Goal: Information Seeking & Learning: Find contact information

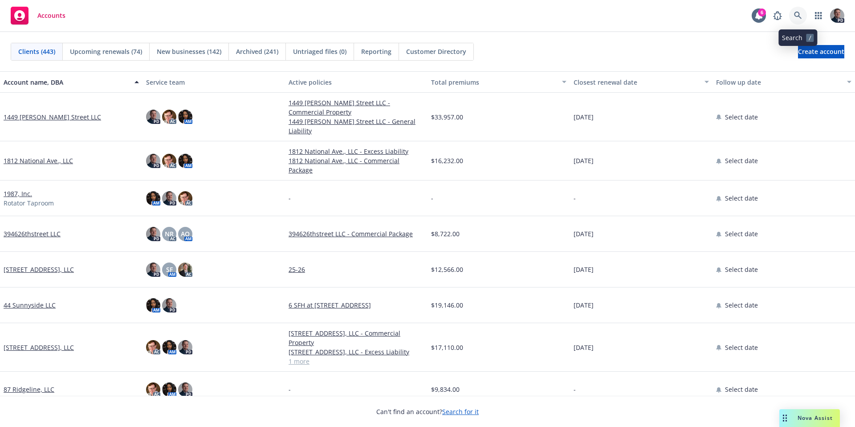
click at [802, 19] on icon at bounding box center [798, 16] width 8 height 8
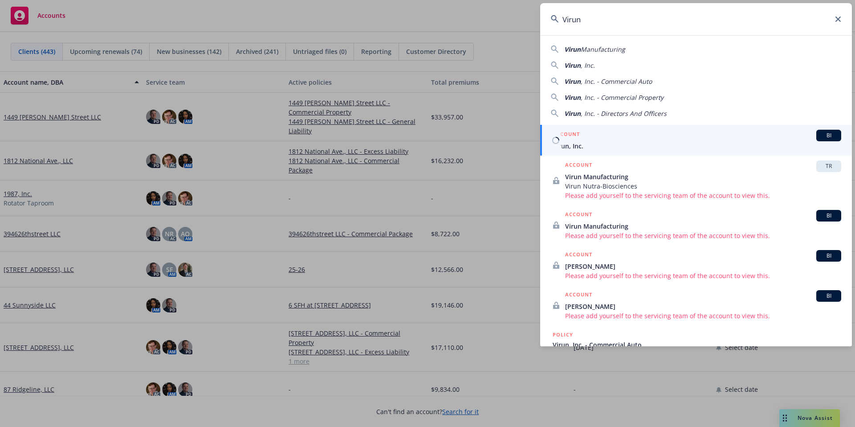
type input "Virun"
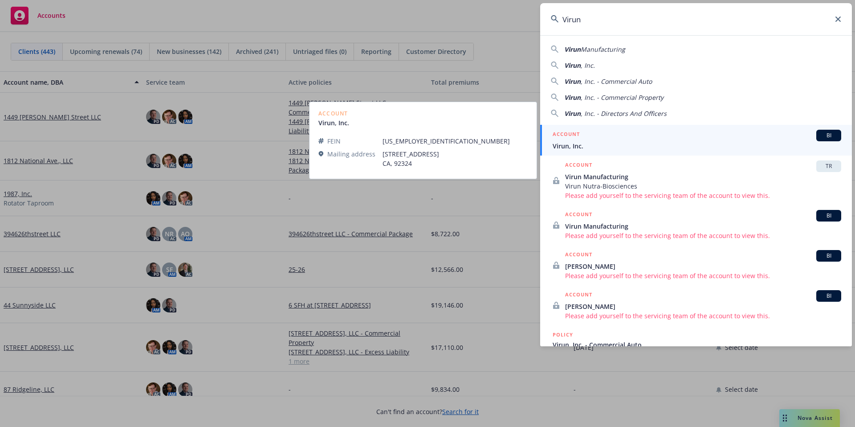
click at [619, 149] on span "Virun, Inc." at bounding box center [697, 145] width 289 height 9
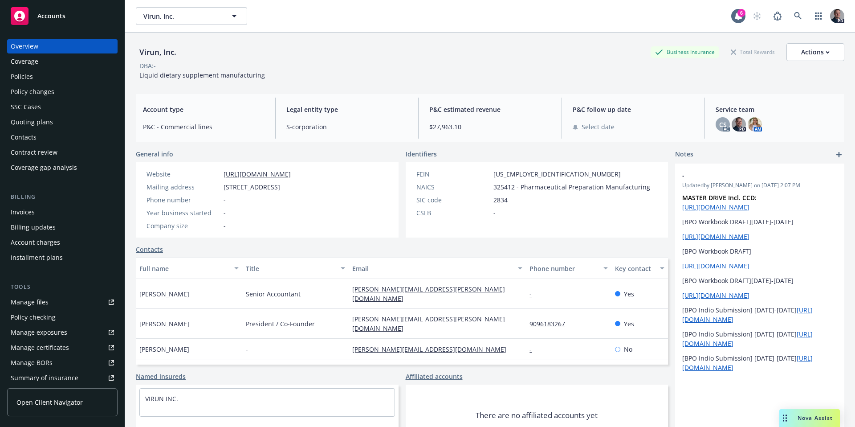
click at [33, 78] on div "Policies" at bounding box center [62, 76] width 103 height 14
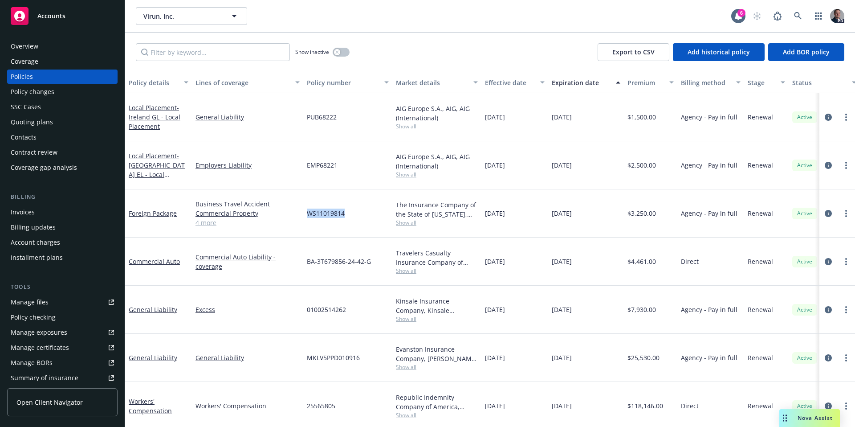
drag, startPoint x: 356, startPoint y: 193, endPoint x: 305, endPoint y: 192, distance: 51.2
click at [305, 192] on div "WS11019814" at bounding box center [347, 213] width 89 height 48
copy span "WS11019814"
click at [28, 75] on div "Policies" at bounding box center [22, 76] width 22 height 14
click at [801, 12] on icon at bounding box center [798, 16] width 8 height 8
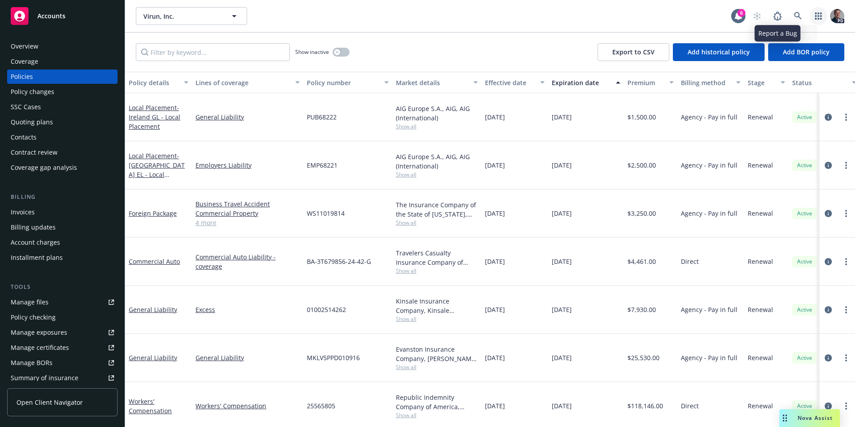
click at [822, 13] on link "button" at bounding box center [819, 16] width 18 height 18
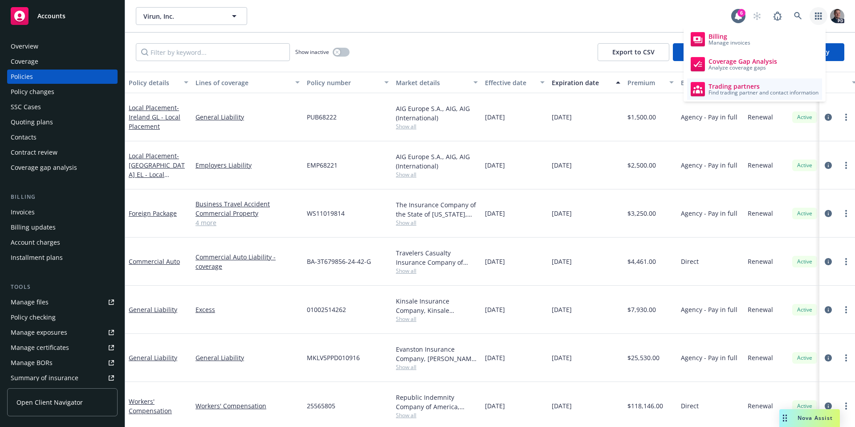
click at [754, 92] on span "Find trading partner and contact information" at bounding box center [763, 92] width 110 height 5
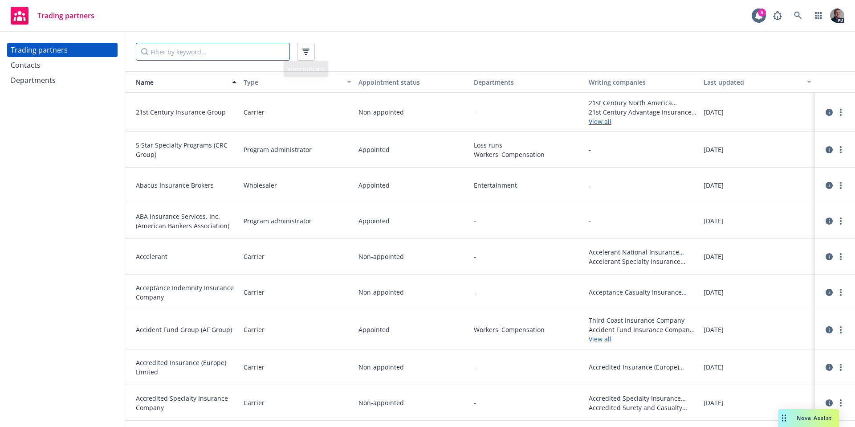
click at [267, 48] on input "Filter by keyword..." at bounding box center [213, 52] width 154 height 18
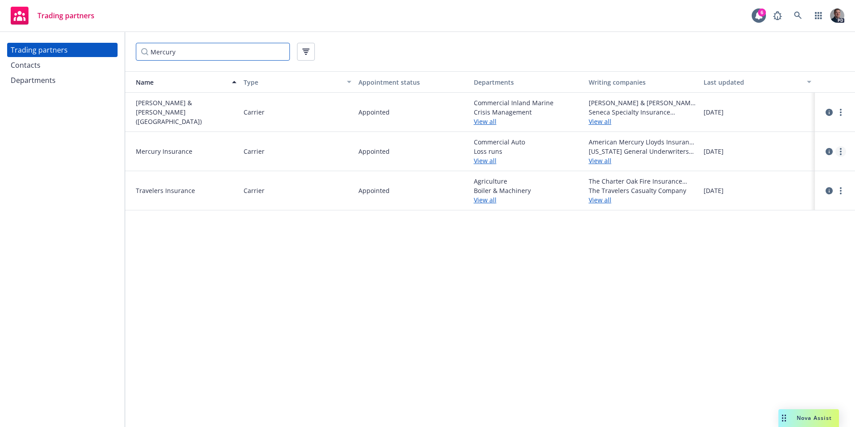
type input "Mercury"
click at [837, 152] on link "more" at bounding box center [840, 151] width 11 height 11
click at [826, 151] on icon "circleInformation" at bounding box center [829, 151] width 7 height 7
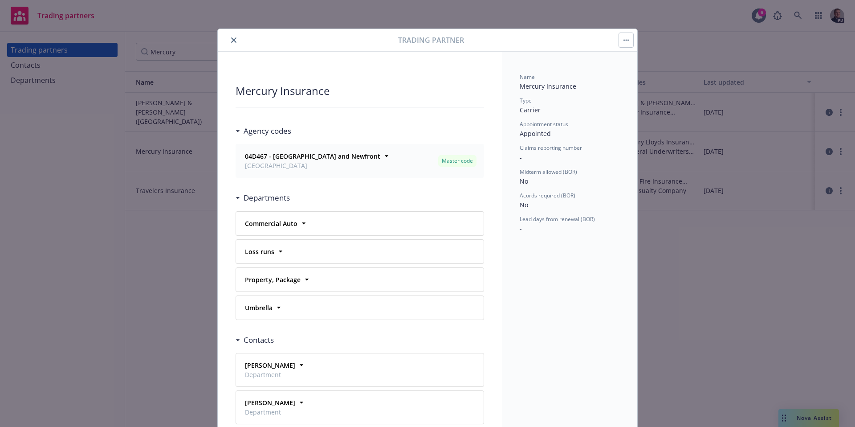
click at [231, 41] on icon "close" at bounding box center [233, 39] width 5 height 5
